Goal: Find contact information: Find contact information

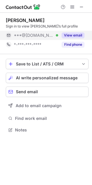
scroll to position [126, 92]
click at [78, 34] on button "View email" at bounding box center [73, 35] width 23 height 6
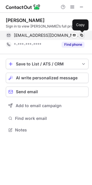
click at [81, 34] on span at bounding box center [81, 35] width 5 height 5
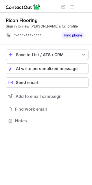
scroll to position [3, 3]
click at [76, 7] on div at bounding box center [72, 6] width 28 height 7
click at [81, 5] on span at bounding box center [81, 7] width 5 height 5
